Goal: Task Accomplishment & Management: Complete application form

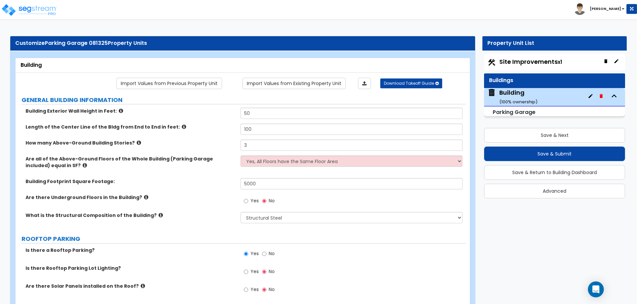
select select "4"
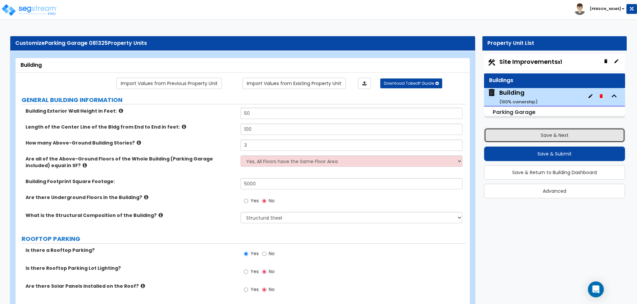
click at [499, 133] on button "Save & Next" at bounding box center [554, 135] width 141 height 15
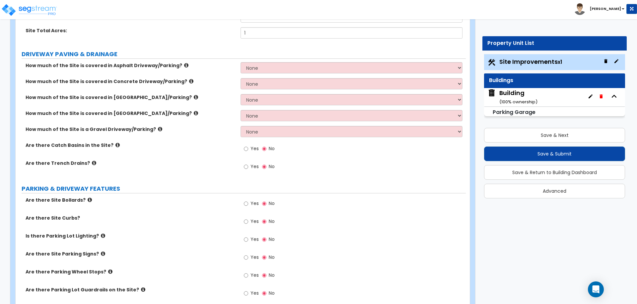
scroll to position [97, 0]
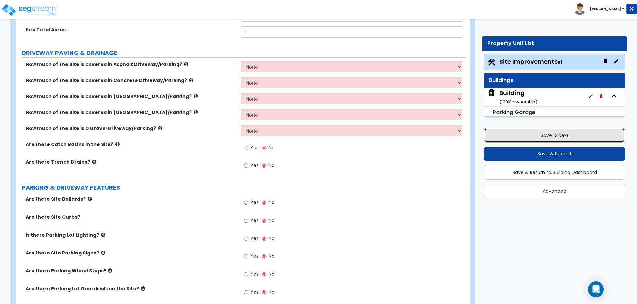
click at [496, 130] on button "Save & Next" at bounding box center [554, 135] width 141 height 15
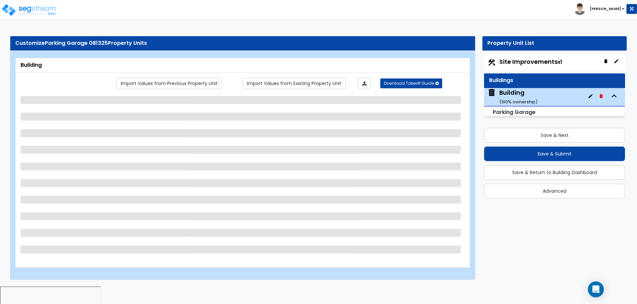
select select "4"
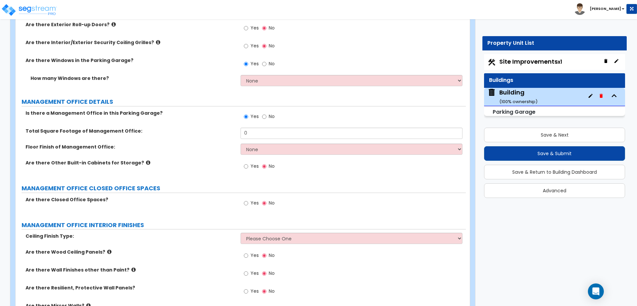
scroll to position [570, 0]
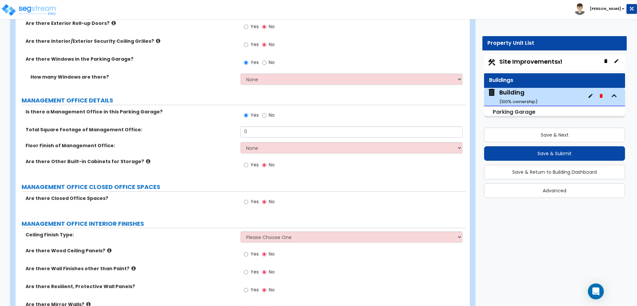
click at [256, 201] on span "Yes" at bounding box center [255, 201] width 8 height 7
click at [248, 201] on input "Yes" at bounding box center [246, 201] width 4 height 7
radio input "true"
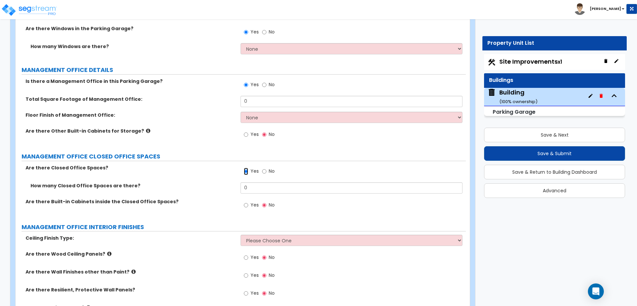
scroll to position [601, 0]
click at [256, 185] on input "0" at bounding box center [352, 187] width 222 height 11
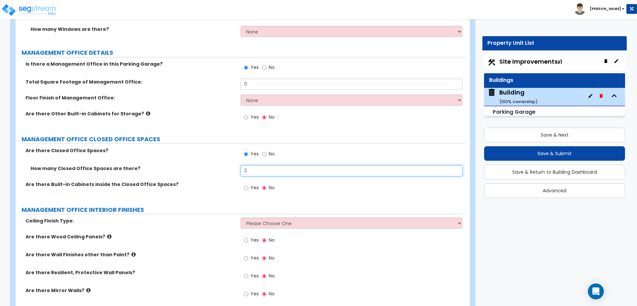
scroll to position [618, 0]
type input "2"
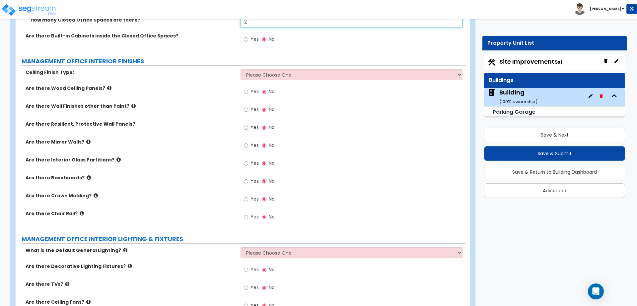
scroll to position [784, 0]
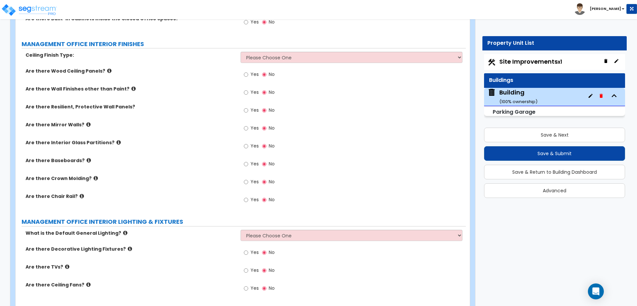
click at [252, 144] on span "Yes" at bounding box center [255, 146] width 8 height 7
click at [248, 144] on input "Yes" at bounding box center [246, 146] width 4 height 7
radio input "true"
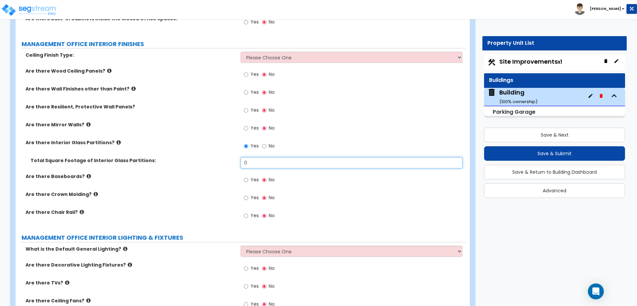
click at [278, 160] on input "0" at bounding box center [352, 162] width 222 height 11
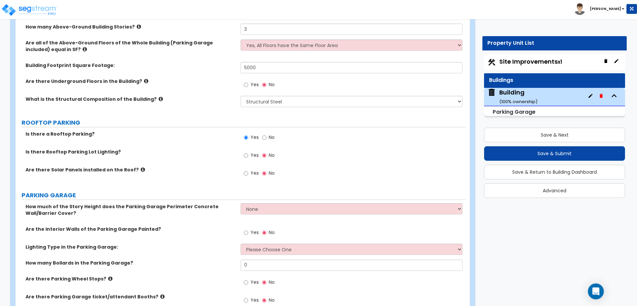
scroll to position [44, 0]
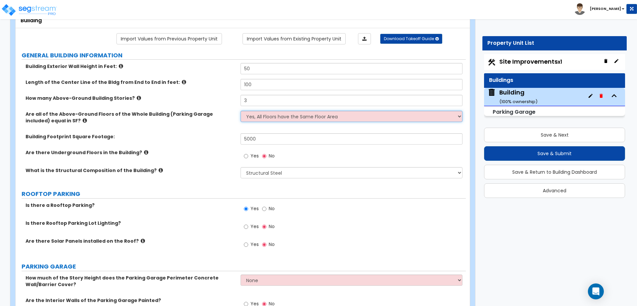
click at [269, 114] on select "Yes, All Floors have the Same Floor Area No, Not All Floor Areas are the Same" at bounding box center [352, 116] width 222 height 11
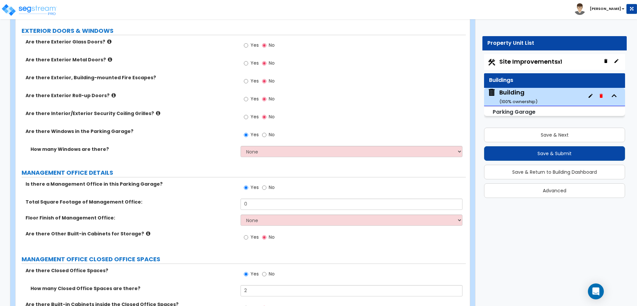
scroll to position [485, 0]
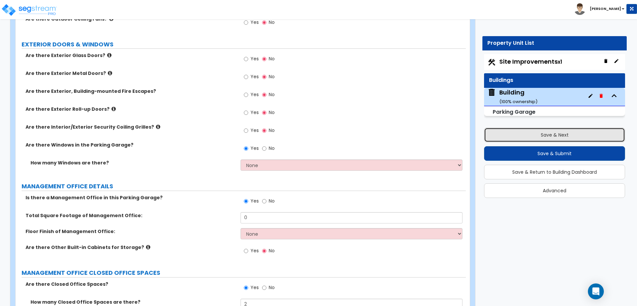
click at [537, 129] on button "Save & Next" at bounding box center [554, 135] width 141 height 15
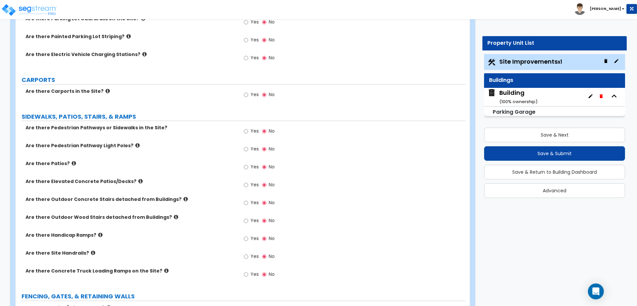
scroll to position [291, 0]
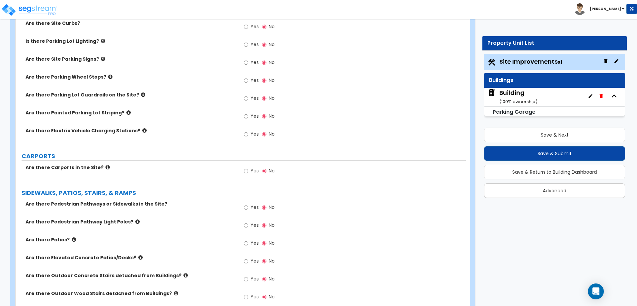
click at [607, 9] on b "Jon Paul" at bounding box center [605, 8] width 31 height 5
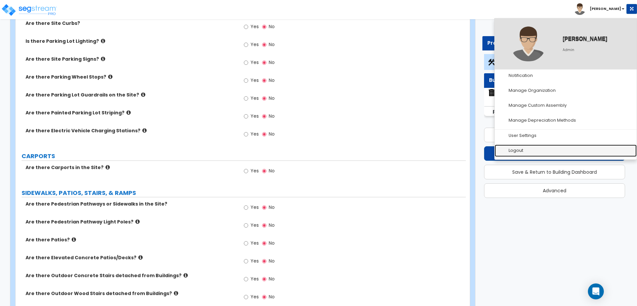
click at [536, 146] on link "Logout" at bounding box center [566, 151] width 142 height 12
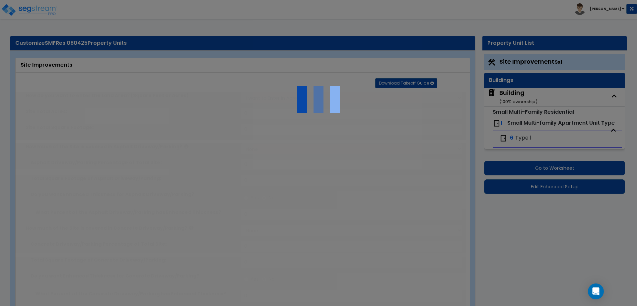
select select "2"
type input "10000"
select select "2"
type input "1000"
radio input "true"
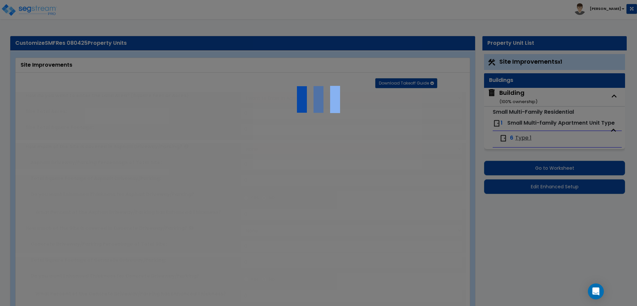
type input "30"
select select "2"
type input "1000"
radio input "true"
type input "30"
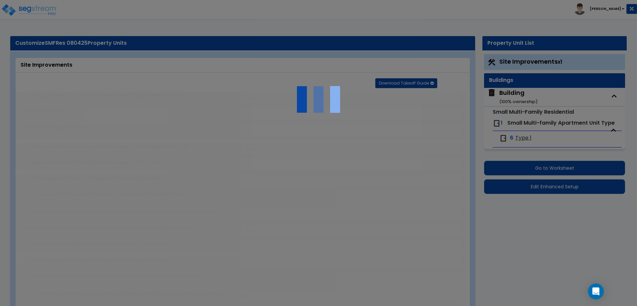
radio input "true"
select select "1"
type input "100"
radio input "true"
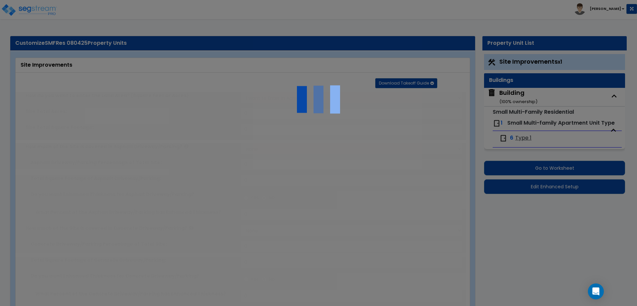
type input "6"
radio input "true"
type input "12"
type input "24"
type input "36"
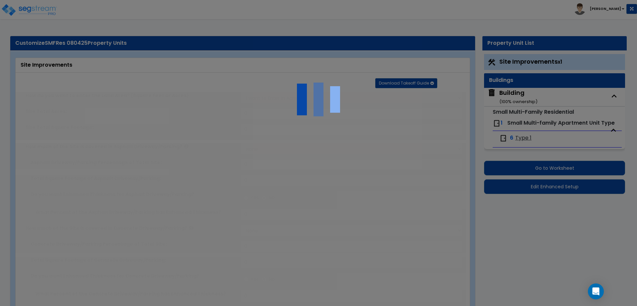
radio input "true"
type input "6"
select select "2"
radio input "true"
select select "1"
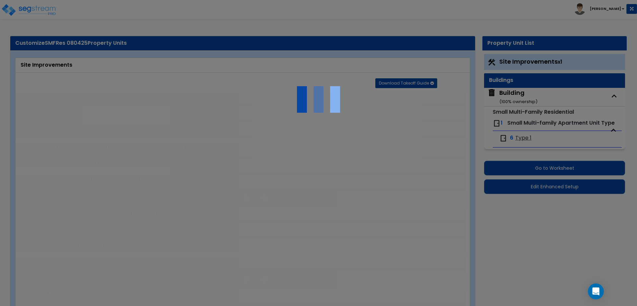
select select "5"
radio input "true"
type input "25"
radio input "true"
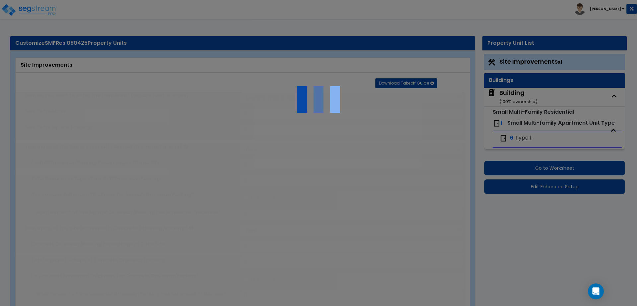
type input "2"
radio input "true"
select select "1"
type input "500"
radio input "true"
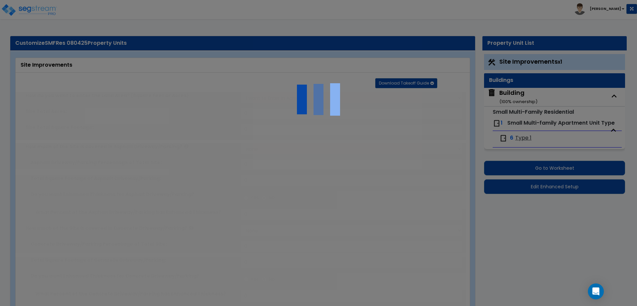
select select "2"
type input "4"
type input "8"
radio input "true"
select select "2"
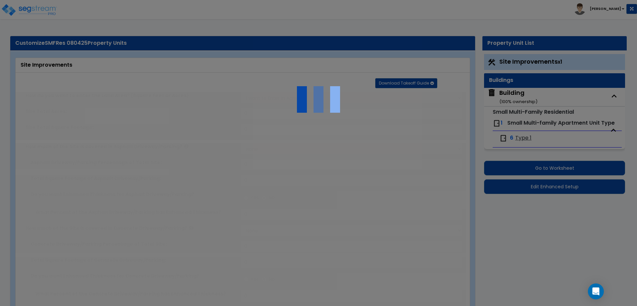
radio input "true"
select select "2"
type input "100"
select select "1"
select select "2"
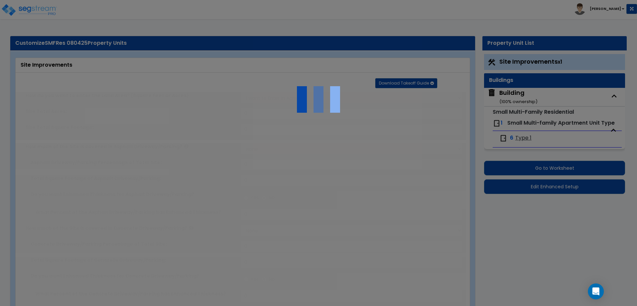
radio input "true"
type input "10"
radio input "true"
select select "1"
type input "50"
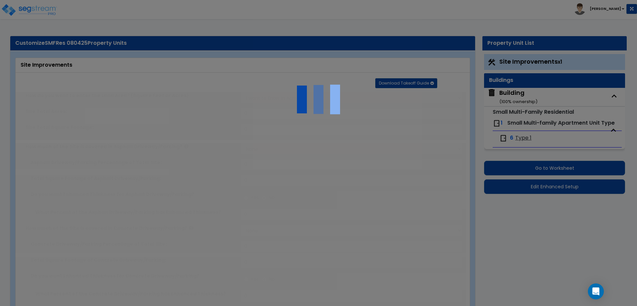
radio input "true"
type input "100"
radio input "true"
type input "300"
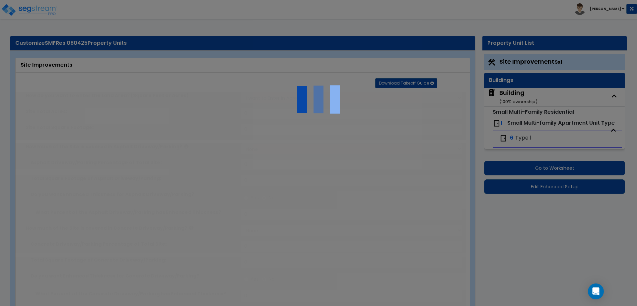
radio input "true"
select select "1"
select select "6"
type input "2"
radio input "true"
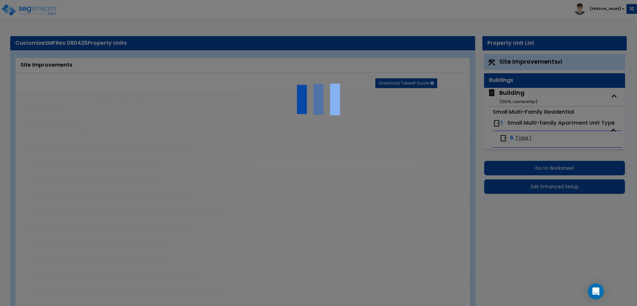
select select "2"
select select "3"
radio input "true"
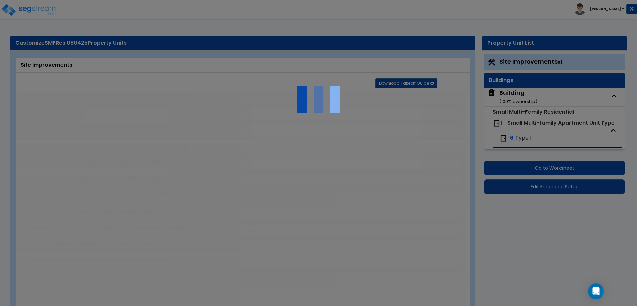
type input "2"
radio input "true"
select select "2"
type input "500"
radio input "true"
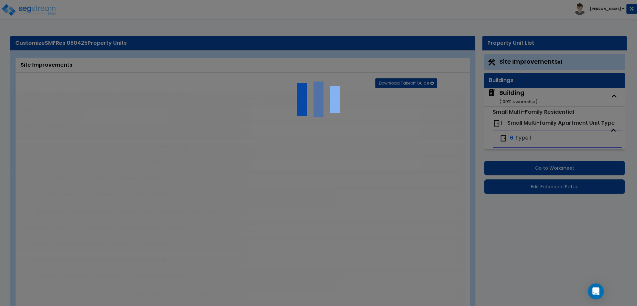
select select "2"
radio input "true"
type input "2"
radio input "true"
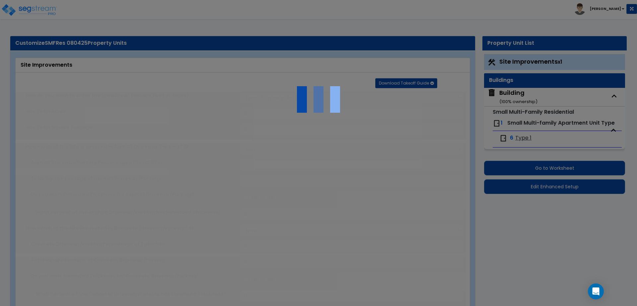
type input "10"
radio input "true"
type input "2"
type input "200"
select select "7"
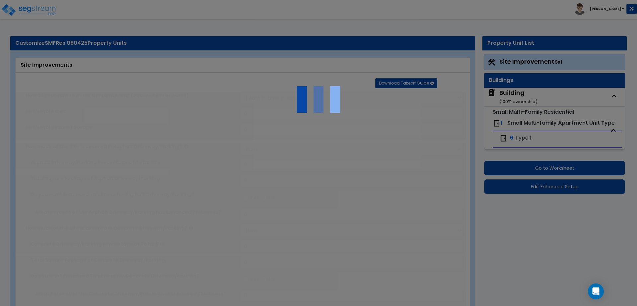
select select "2"
select select "3"
select select "1"
select select "20"
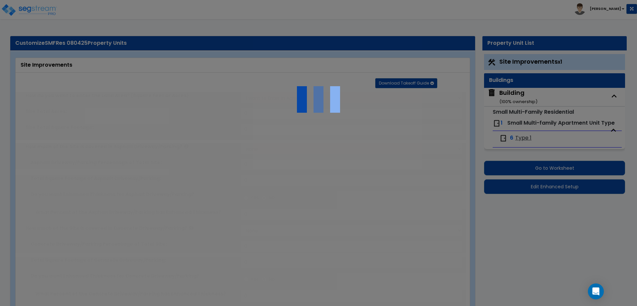
radio input "true"
select select "1"
type input "4"
type input "2"
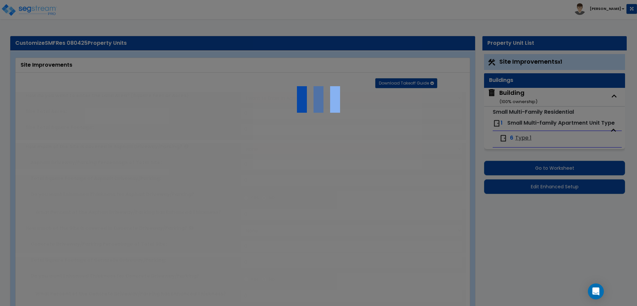
select select "5"
radio input "true"
type input "3"
select select "1"
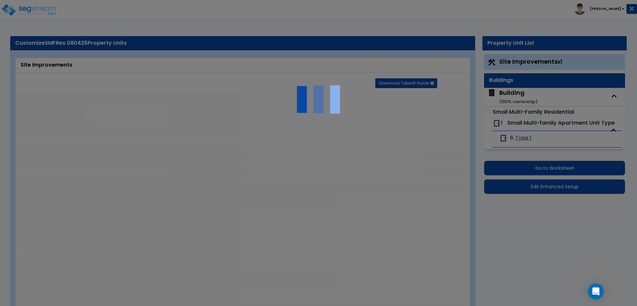
radio input "true"
select select "1"
type input "40"
select select "4"
type input "2"
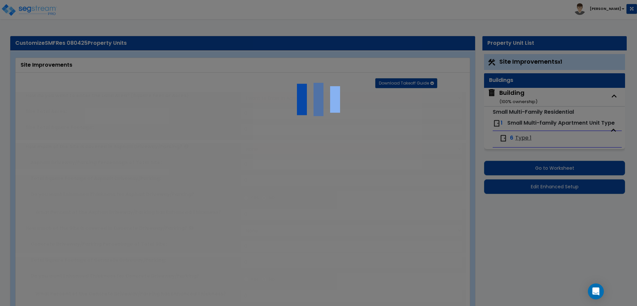
select select "1"
radio input "true"
select select "2"
type input "1"
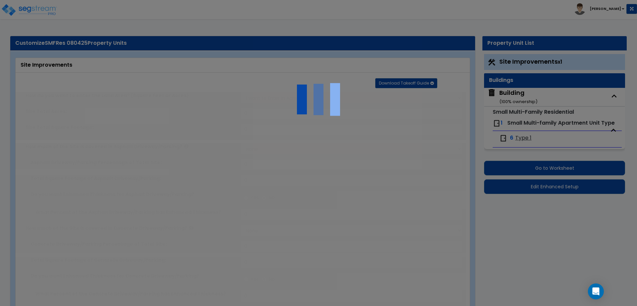
type input "150"
type input "6"
select select "4"
select select "1"
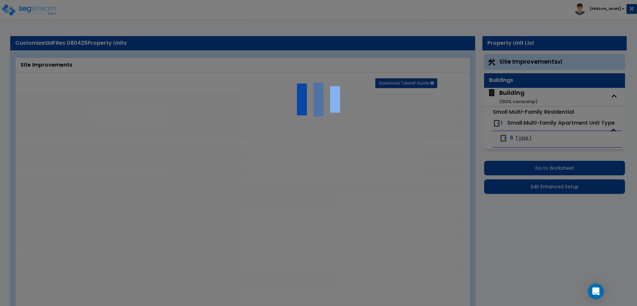
select select "1"
type input "1"
type input "100"
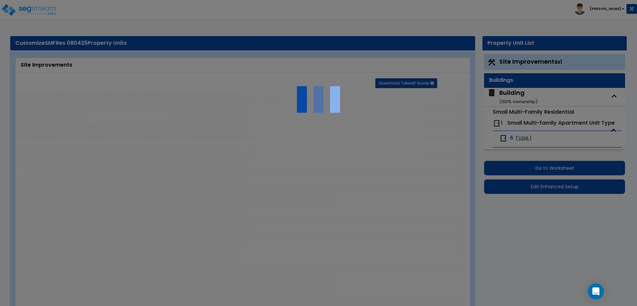
type input "6"
select select "2"
select select "1"
select select "2"
select select "1"
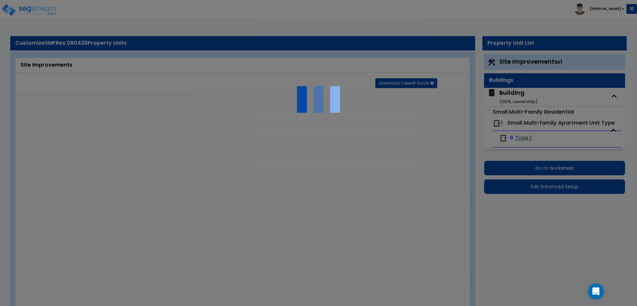
radio input "true"
type input "4"
radio input "true"
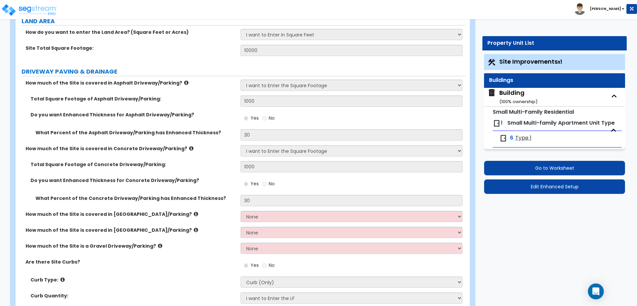
scroll to position [80, 0]
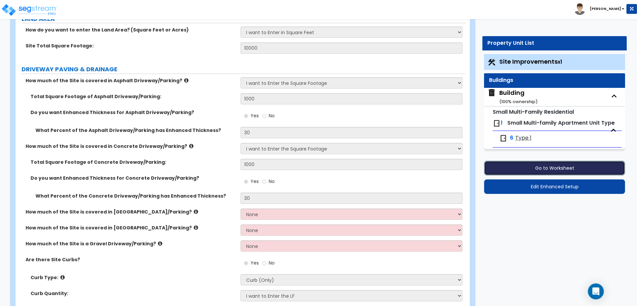
click at [526, 166] on button "Go to Worksheet" at bounding box center [554, 168] width 141 height 15
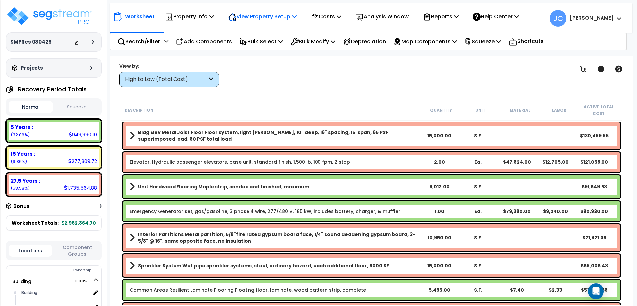
click at [214, 15] on p "View Property Setup" at bounding box center [189, 16] width 49 height 9
click at [202, 13] on p "Property Info" at bounding box center [189, 16] width 49 height 9
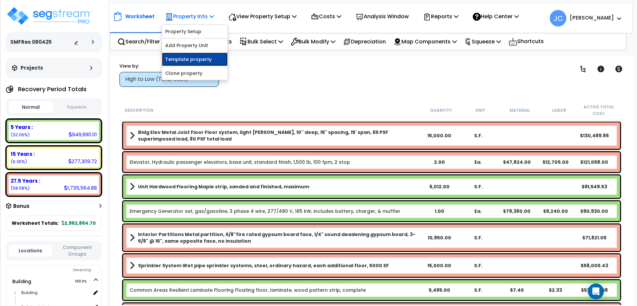
click at [201, 56] on link "Template property" at bounding box center [195, 59] width 66 height 13
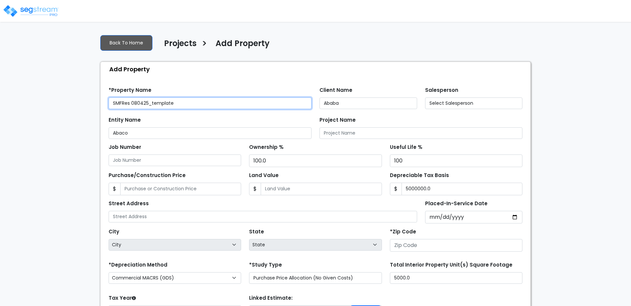
type input "5,000,000.0"
type input "[STREET_ADDRESS]"
type input "81611"
select select "CRM(_5"
select select "2025"
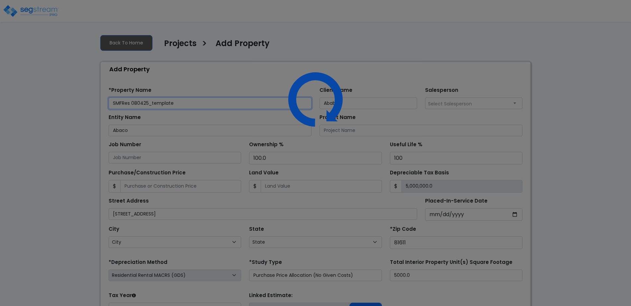
select select "CO"
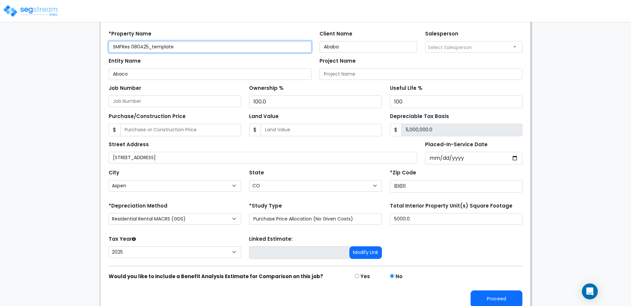
scroll to position [61, 0]
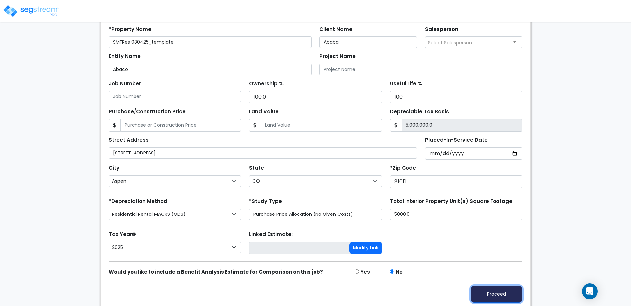
click at [503, 292] on button "Proceed" at bounding box center [496, 294] width 52 height 17
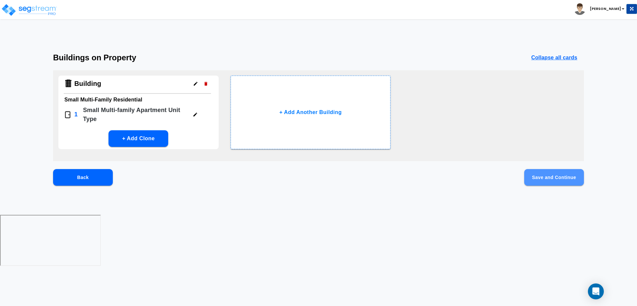
click at [543, 173] on button "Save and Continue" at bounding box center [554, 177] width 60 height 17
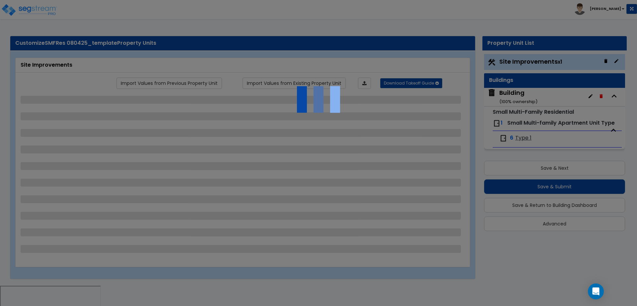
select select "2"
select select "1"
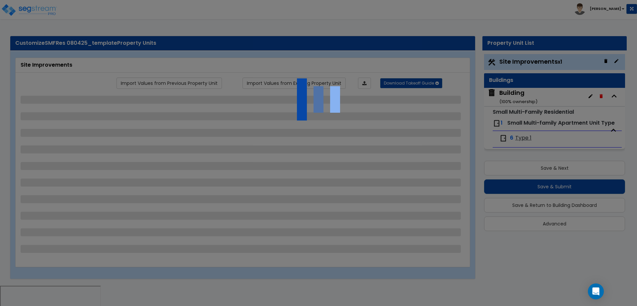
select select "2"
select select "1"
select select "5"
select select "1"
select select "2"
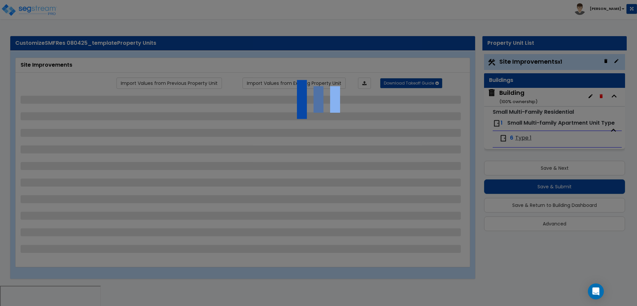
select select "2"
select select "1"
select select "2"
select select "1"
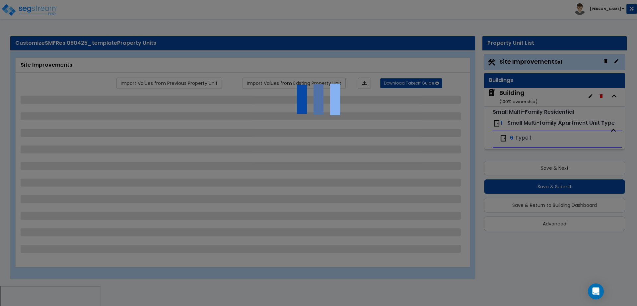
select select "1"
select select "6"
select select "2"
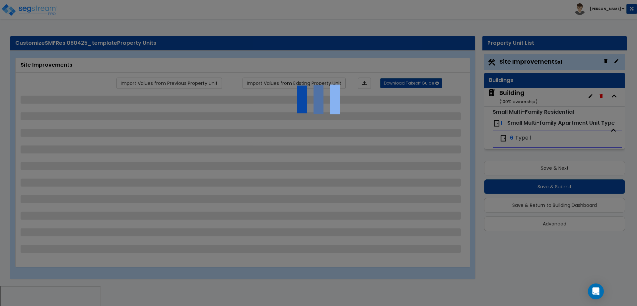
select select "3"
select select "2"
select select "7"
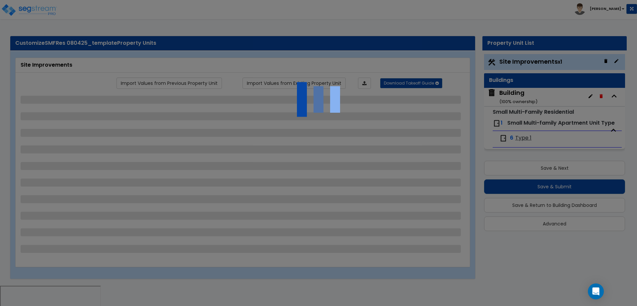
select select "2"
select select "3"
select select "1"
select select "20"
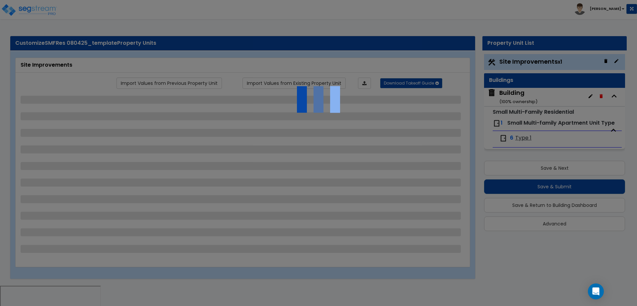
select select "1"
select select "5"
select select "1"
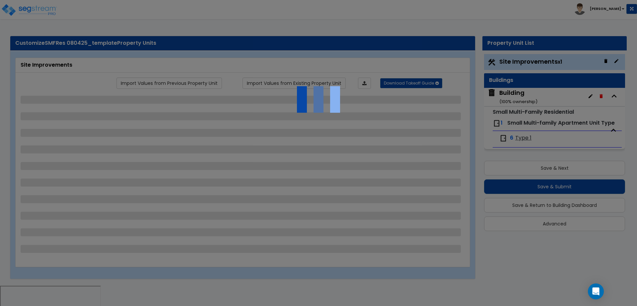
select select "4"
select select "1"
select select "2"
select select "4"
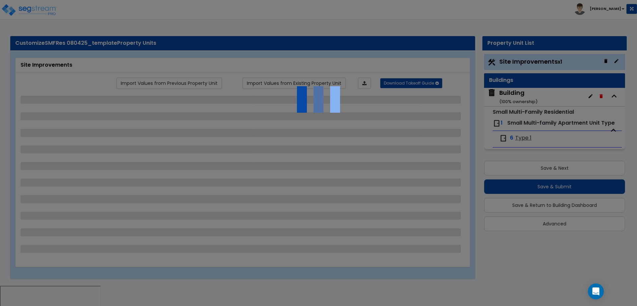
select select "4"
select select "1"
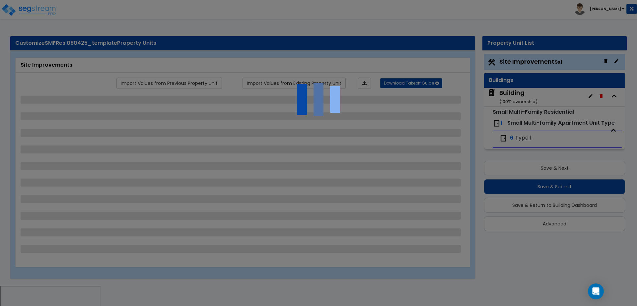
select select "2"
select select "1"
select select "2"
select select "1"
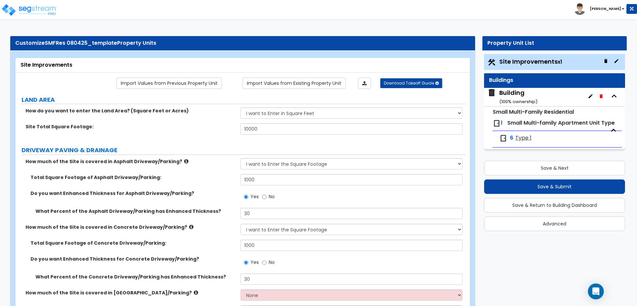
click at [505, 99] on small "( 100 % ownership)" at bounding box center [518, 102] width 38 height 6
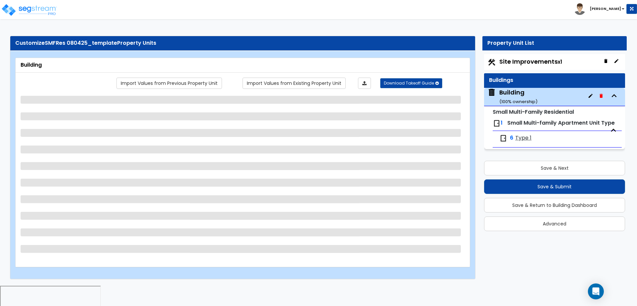
select select "4"
select select "8"
select select "2"
select select "3"
select select "9"
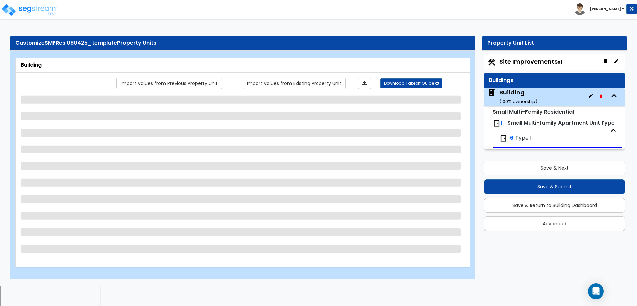
select select "5"
select select "7"
select select "3"
select select "1"
select select "2"
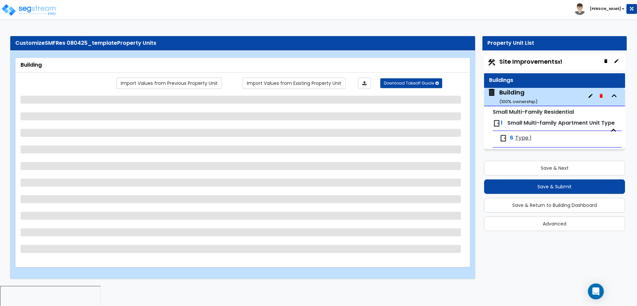
select select "1"
select select "3"
select select "2"
select select "3"
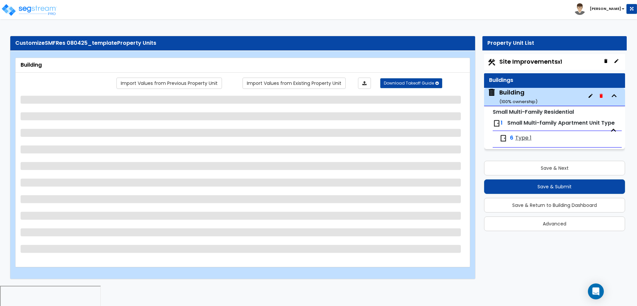
select select "1"
select select "4"
select select "1"
select select "2"
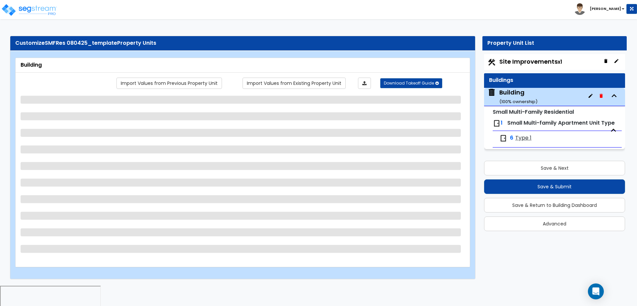
select select "2"
select select "3"
select select "6"
select select "4"
select select "2"
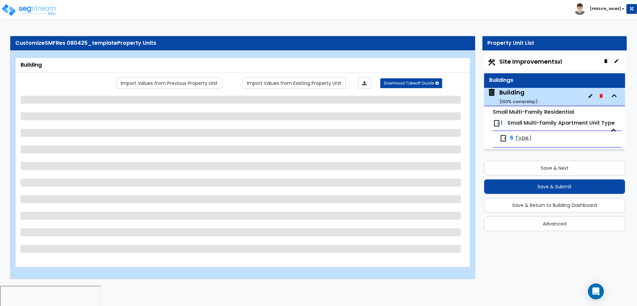
select select "1"
select select "3"
select select "2"
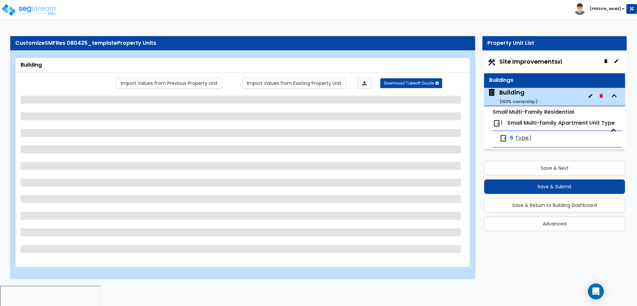
select select "1"
select select "3"
select select "2"
select select "3"
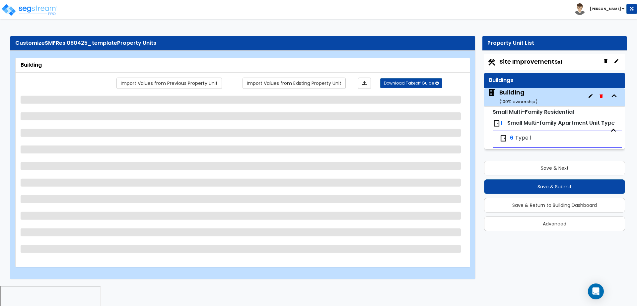
select select "4"
select select "2"
select select "5"
select select "2"
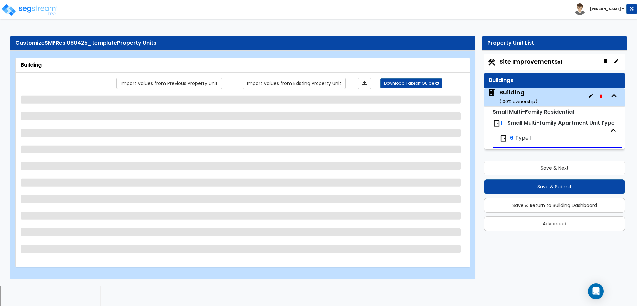
select select "7"
select select "1"
select select "3"
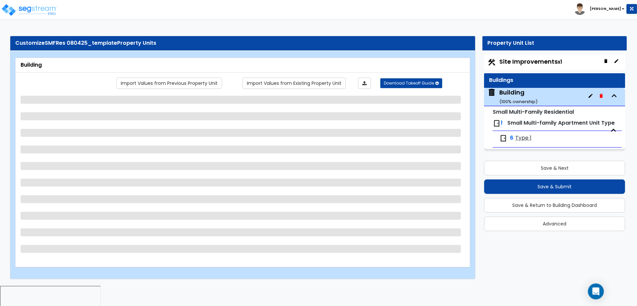
select select "3"
select select "1"
select select "3"
select select "1"
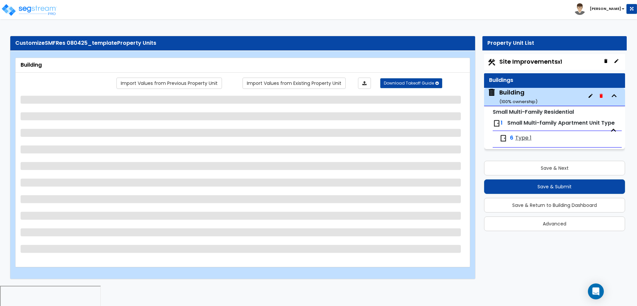
select select "2"
select select "1"
select select "3"
select select "4"
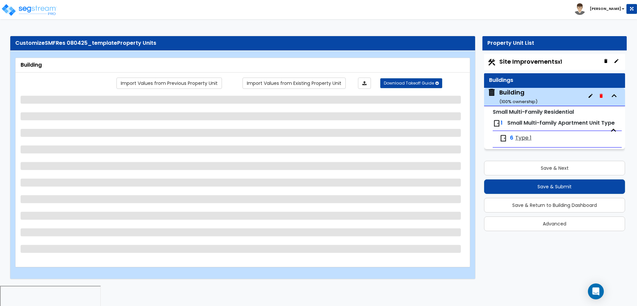
select select "5"
select select "6"
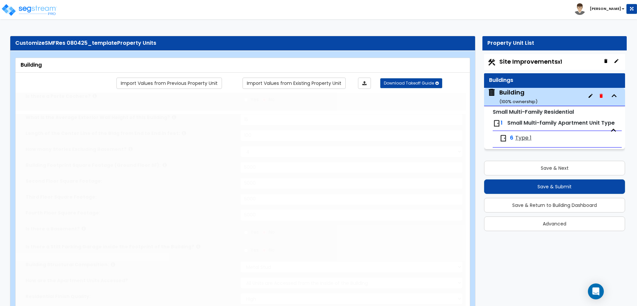
type input "1000"
radio input "true"
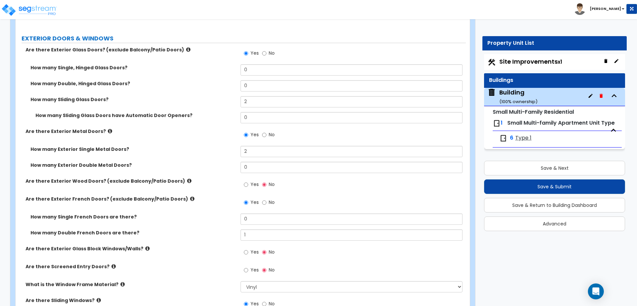
scroll to position [1062, 0]
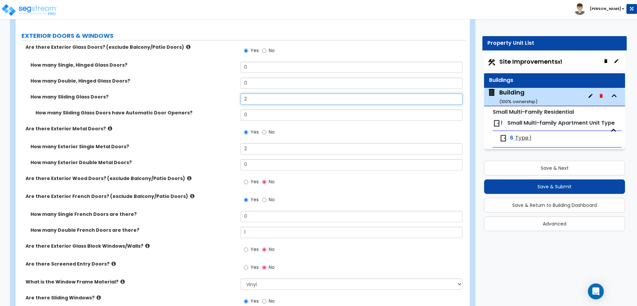
click at [263, 94] on input "2" at bounding box center [352, 99] width 222 height 11
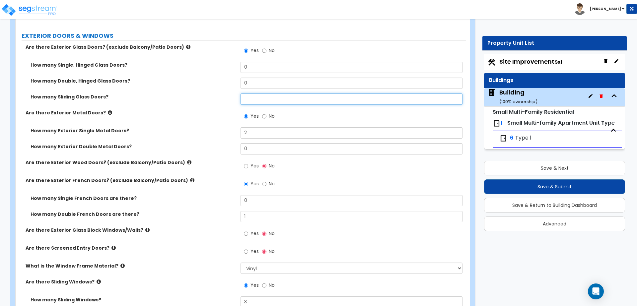
type input "0"
type input "2"
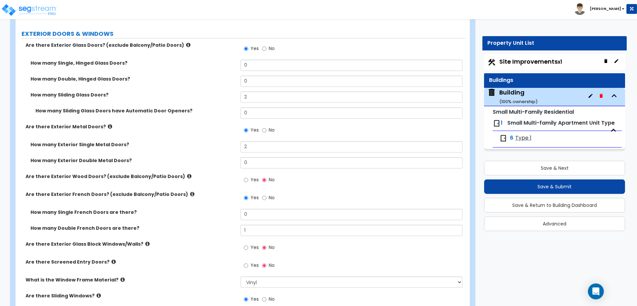
scroll to position [1062, 0]
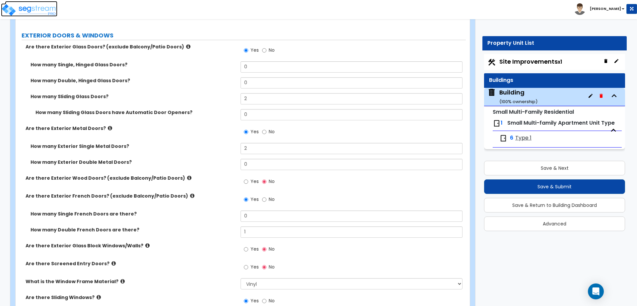
click at [42, 10] on img at bounding box center [29, 9] width 56 height 13
